Goal: Task Accomplishment & Management: Manage account settings

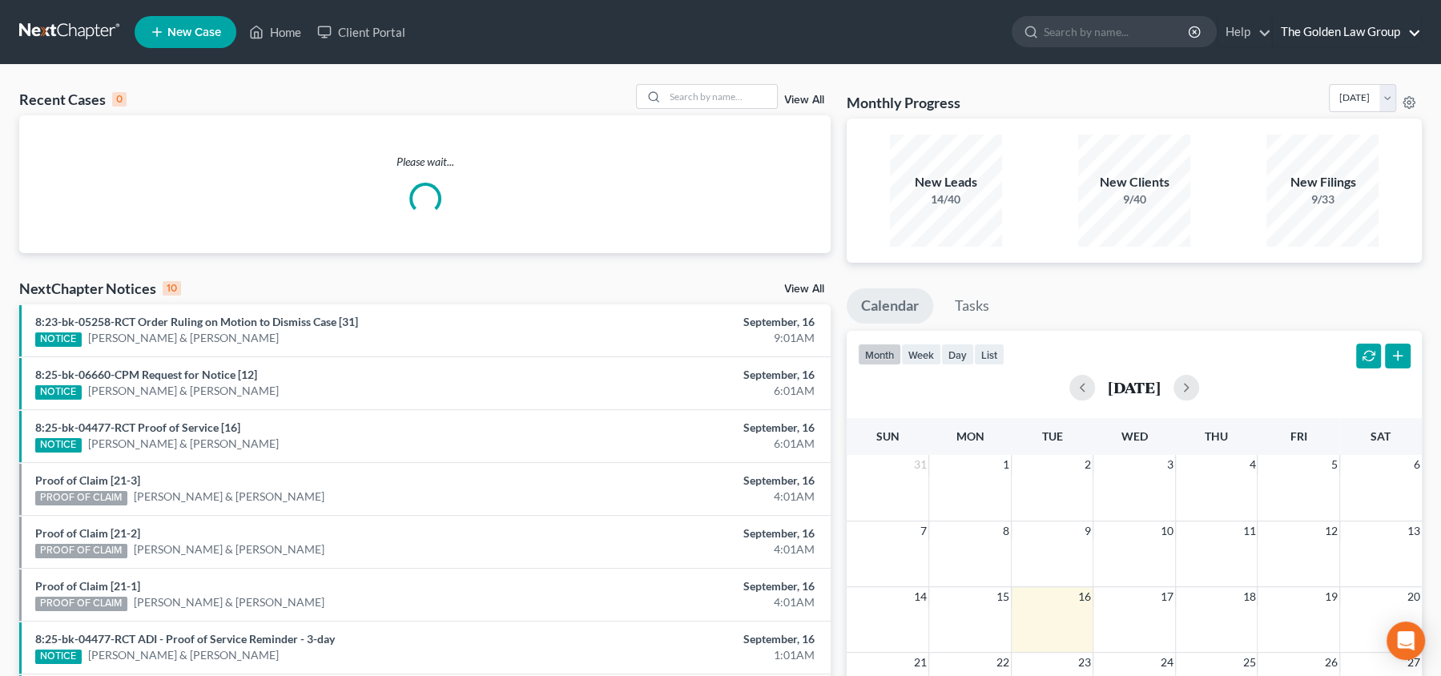
click at [1366, 33] on link "The Golden Law Group" at bounding box center [1347, 32] width 148 height 29
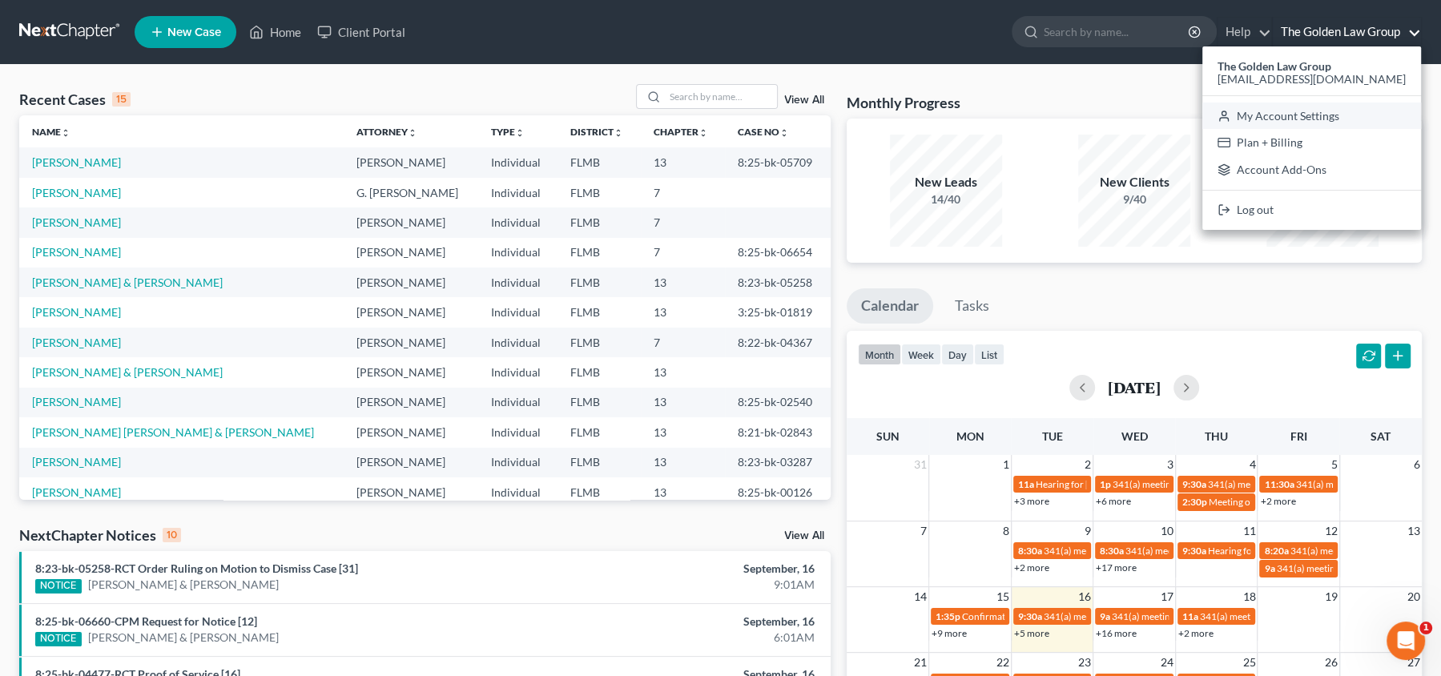
click at [1324, 116] on link "My Account Settings" at bounding box center [1311, 116] width 219 height 27
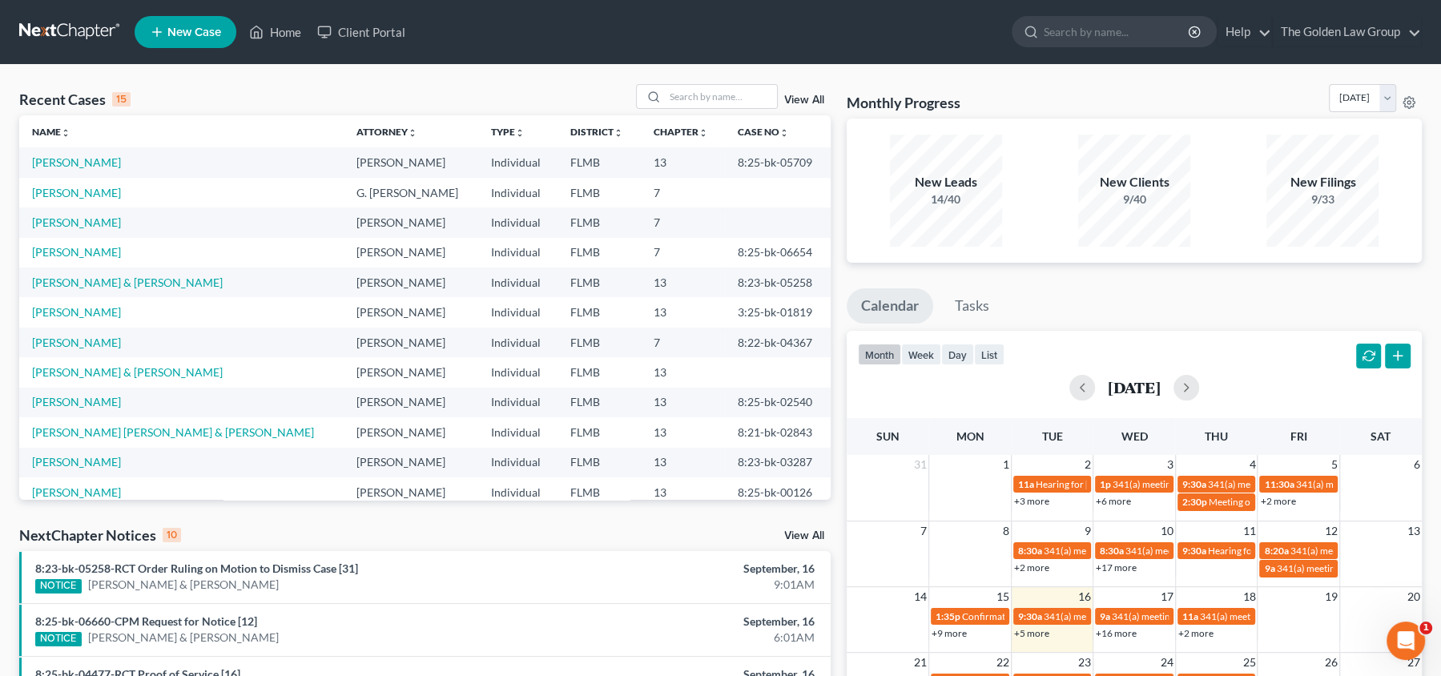
select select "24"
select select "9"
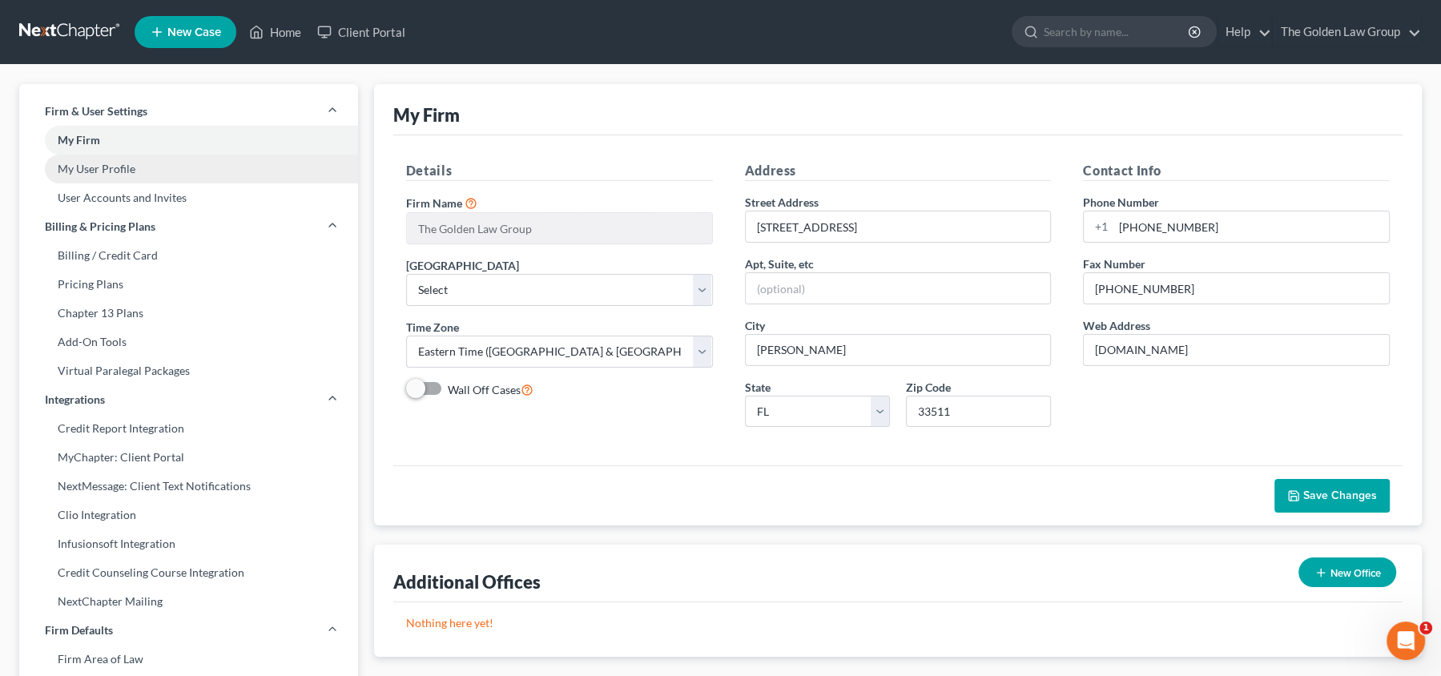
click at [133, 171] on link "My User Profile" at bounding box center [188, 169] width 339 height 29
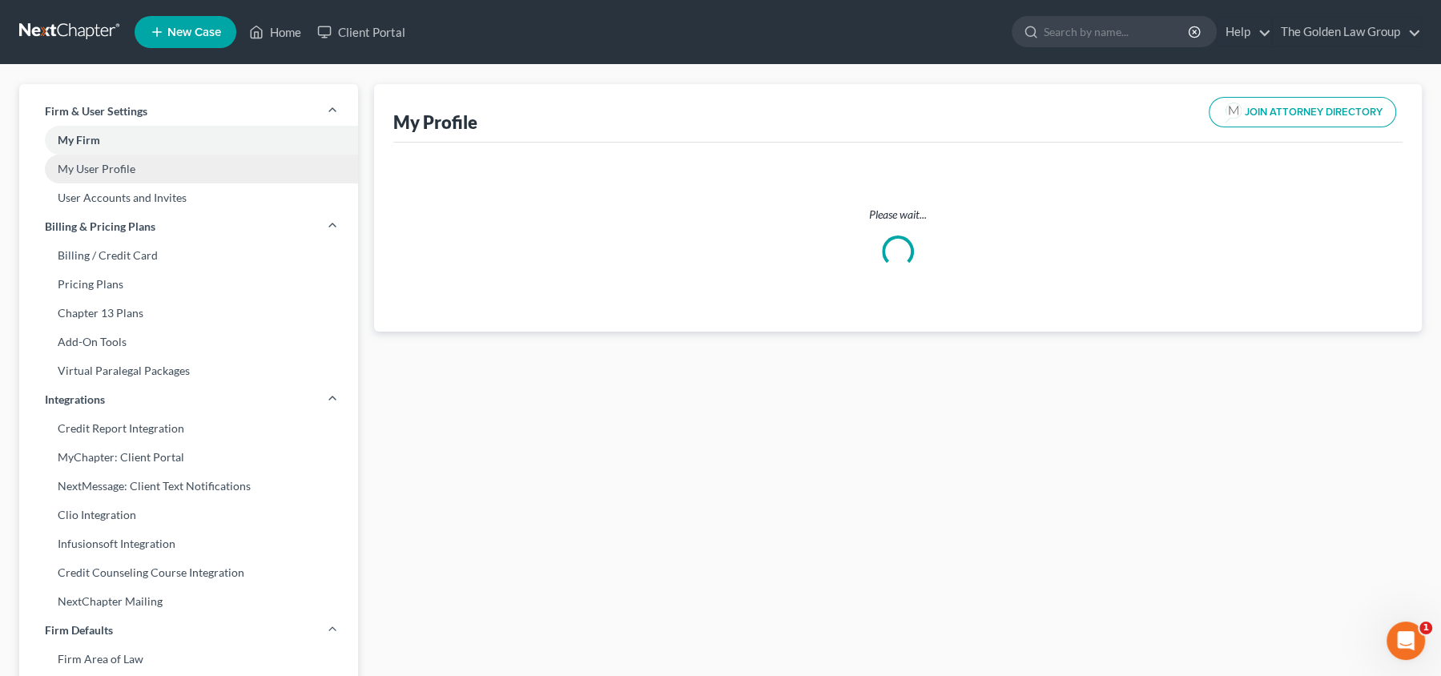
select select "9"
select select "15"
select select "attorney"
select select "0"
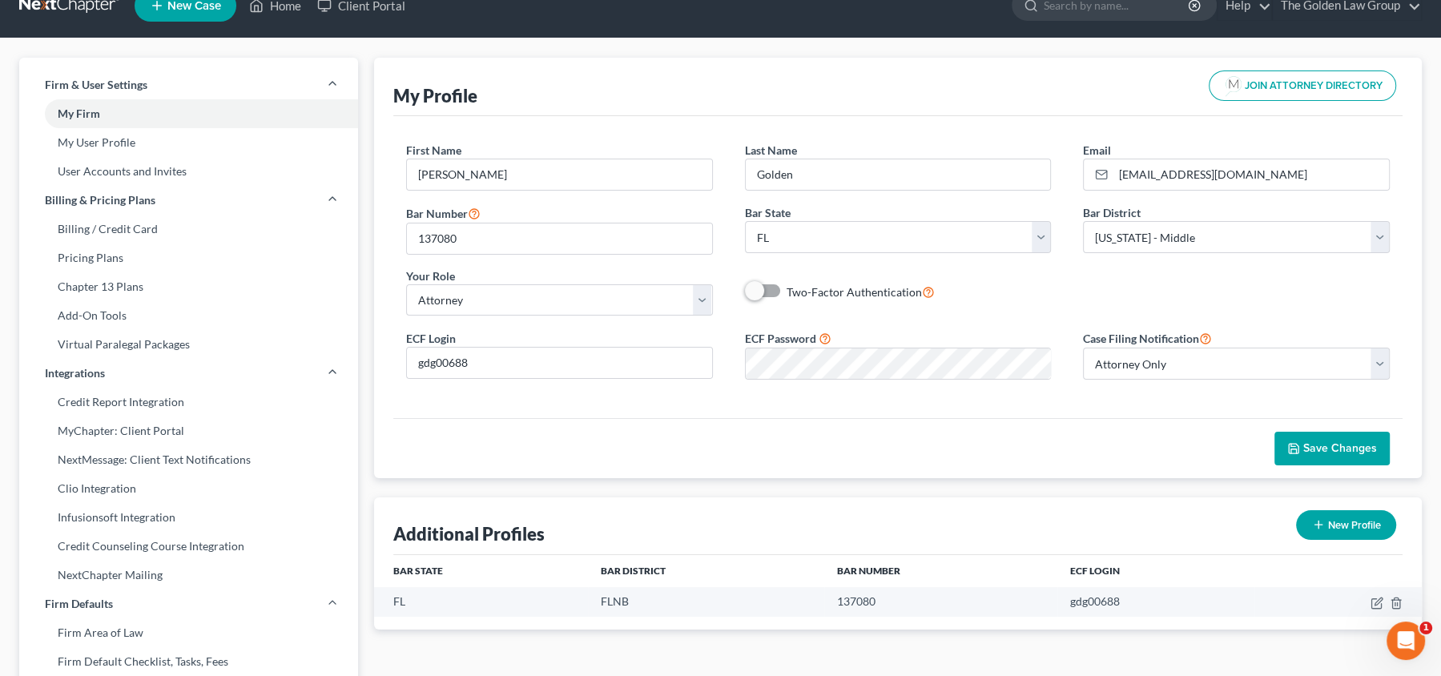
scroll to position [20, 0]
